Goal: Check status

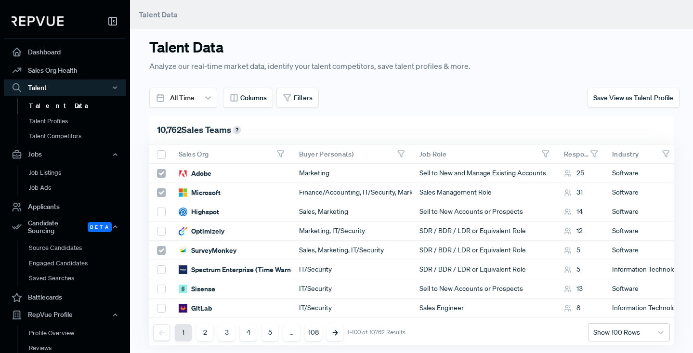
scroll to position [0, 555]
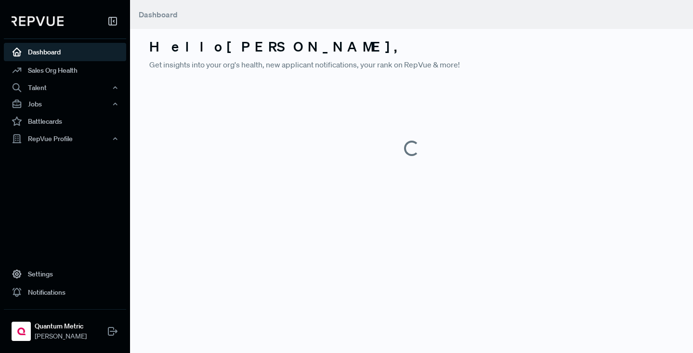
click at [46, 52] on link "Dashboard" at bounding box center [65, 52] width 122 height 18
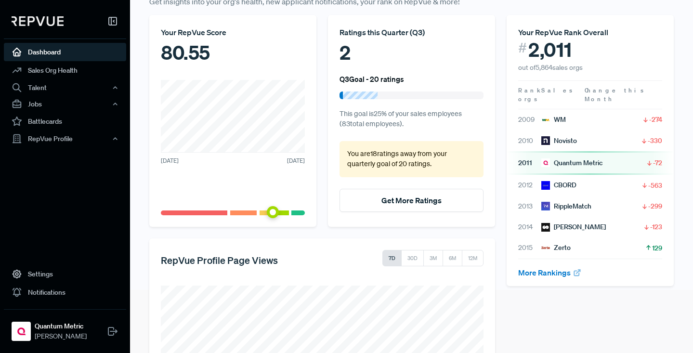
scroll to position [183, 0]
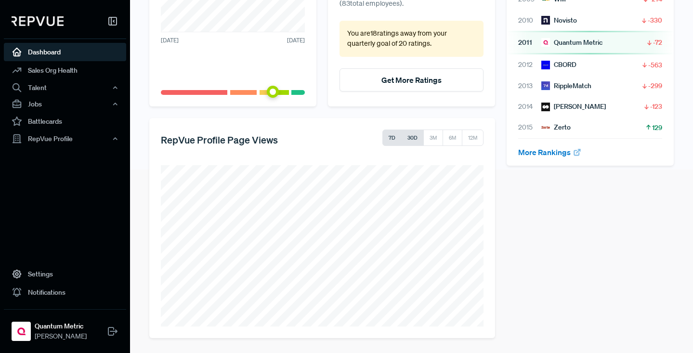
click at [411, 137] on button "30D" at bounding box center [412, 138] width 23 height 16
click at [391, 136] on button "7D" at bounding box center [391, 138] width 19 height 16
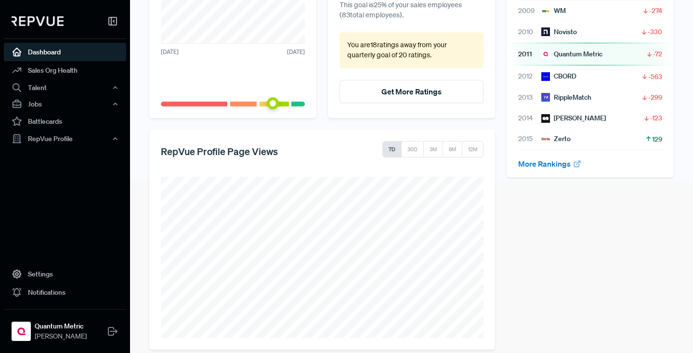
scroll to position [181, 0]
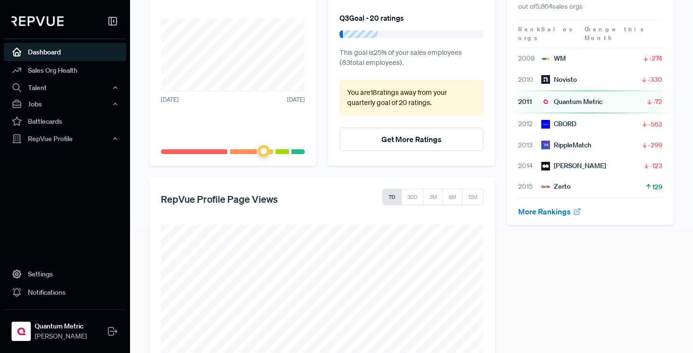
scroll to position [183, 0]
